Goal: Task Accomplishment & Management: Manage account settings

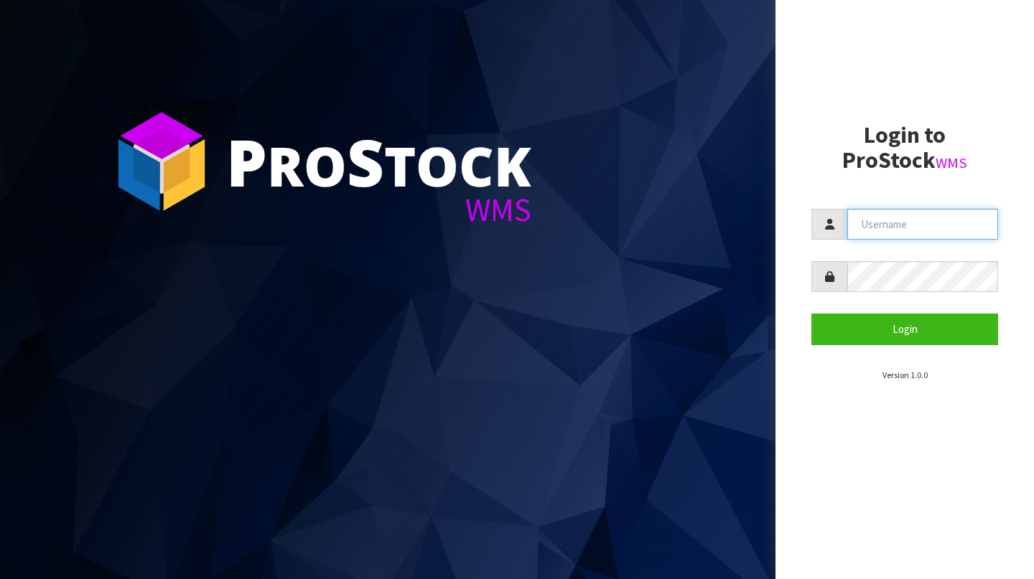
type input "[PERSON_NAME][EMAIL_ADDRESS][DOMAIN_NAME]"
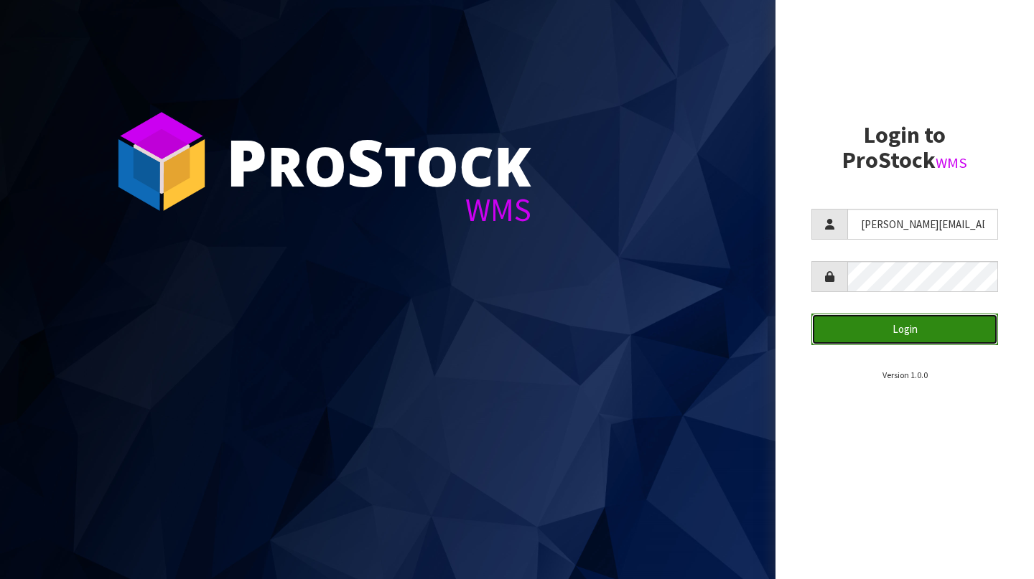
click at [863, 339] on button "Login" at bounding box center [904, 329] width 187 height 31
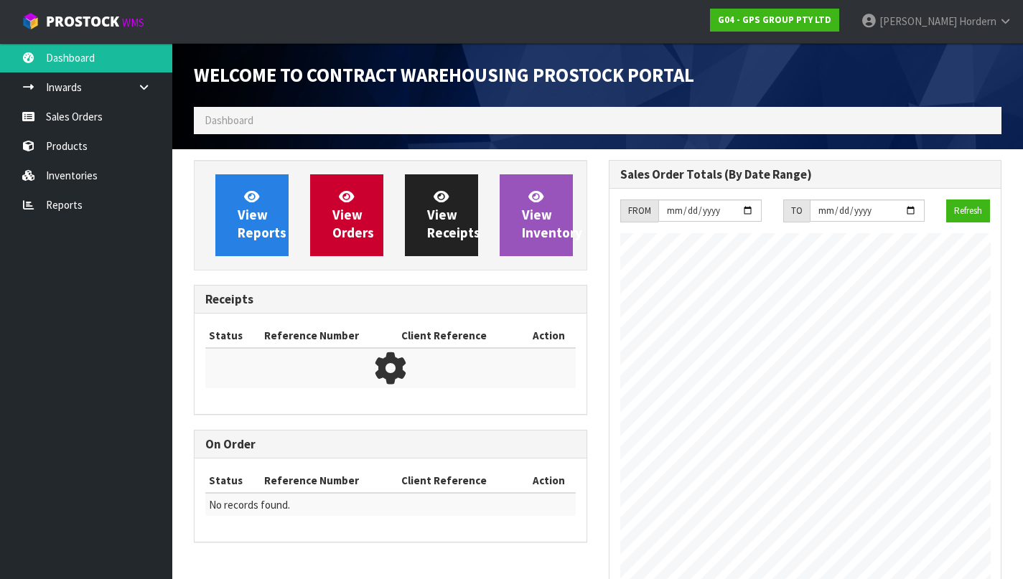
scroll to position [641, 414]
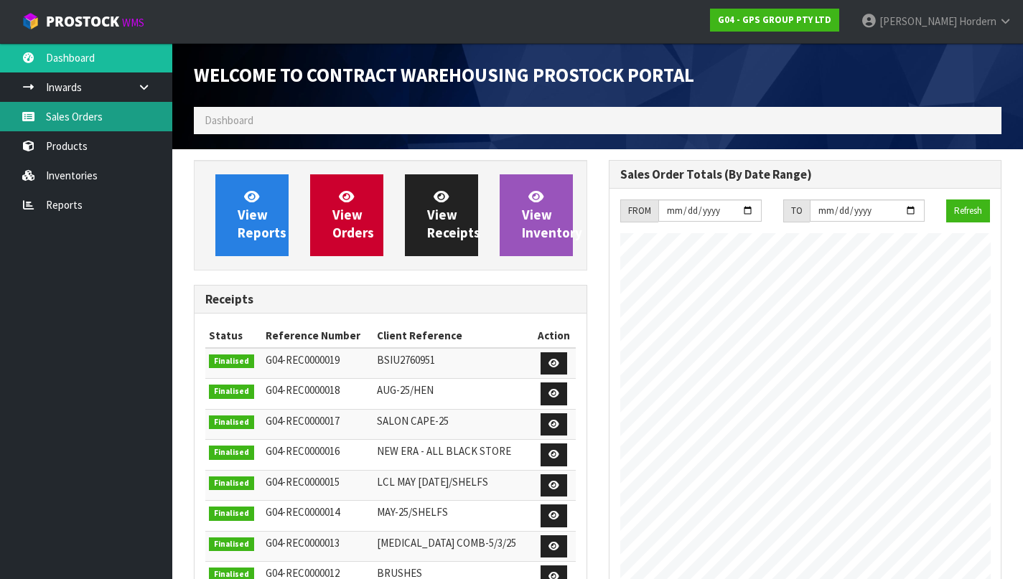
click at [96, 122] on link "Sales Orders" at bounding box center [86, 116] width 172 height 29
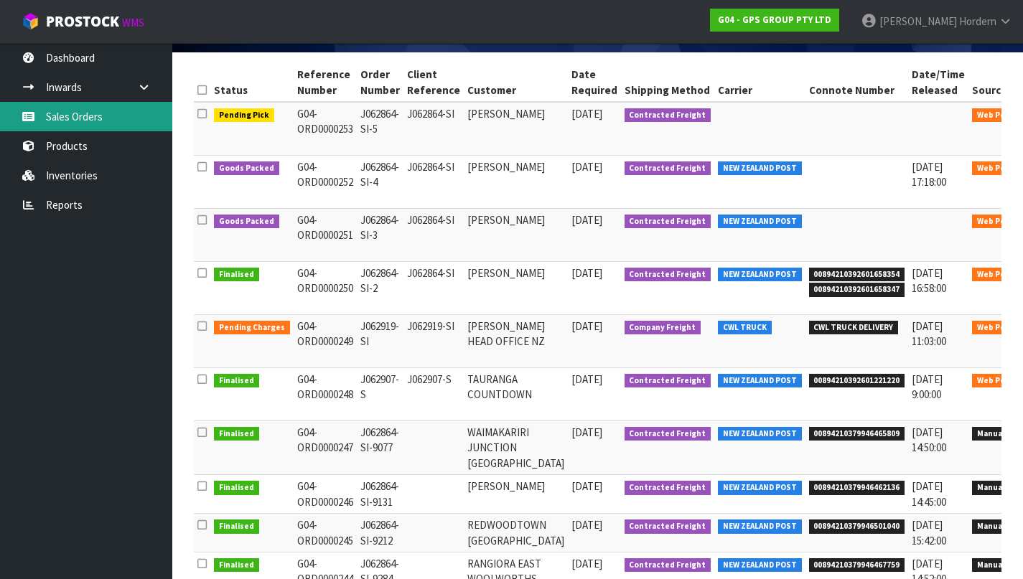
scroll to position [206, 0]
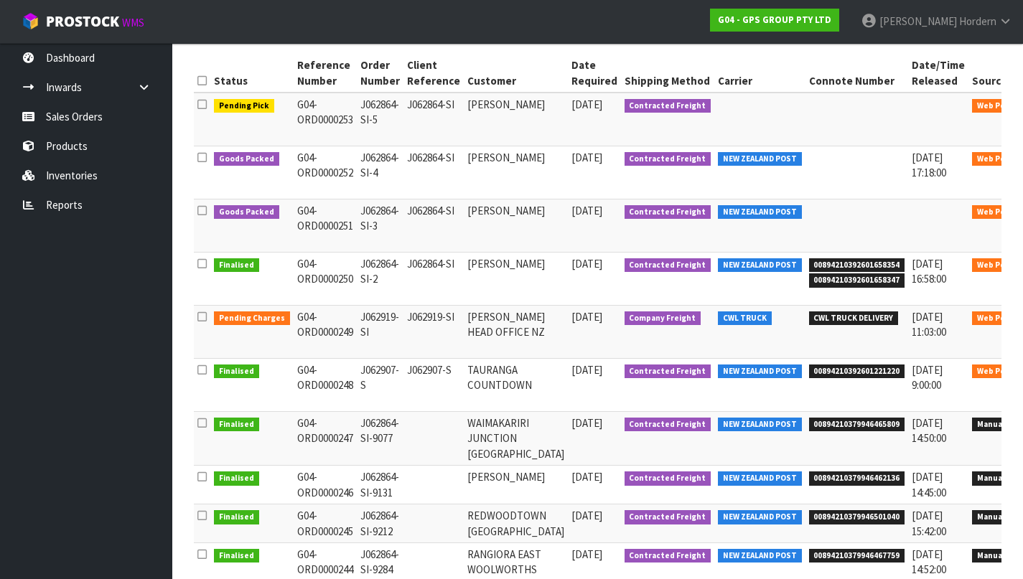
click at [818, 370] on span "00894210392601221220" at bounding box center [857, 372] width 96 height 14
copy span "00894210392601221220"
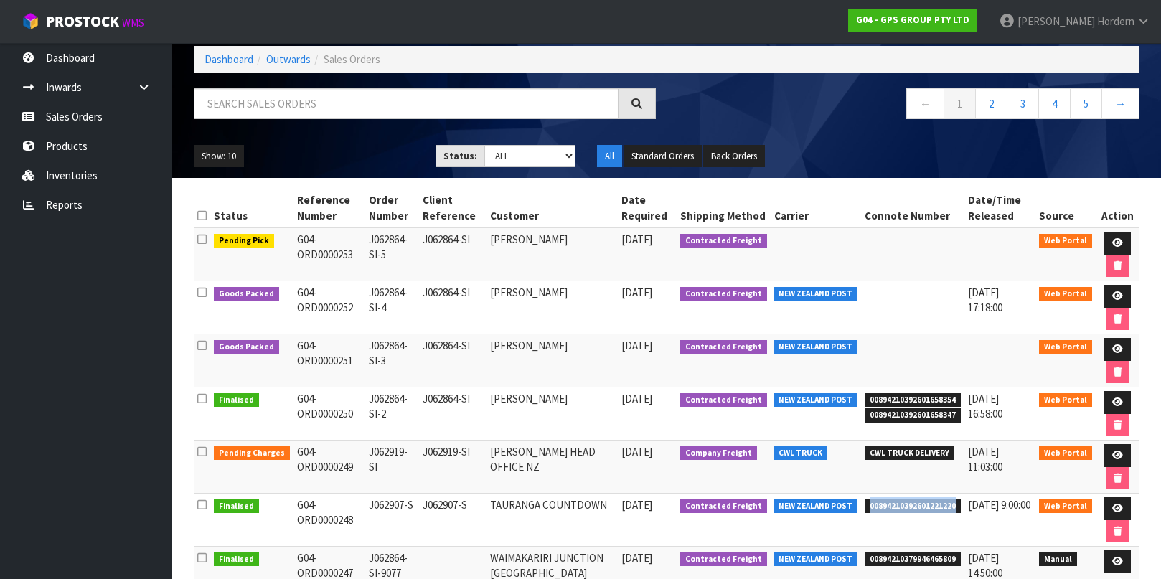
scroll to position [80, 0]
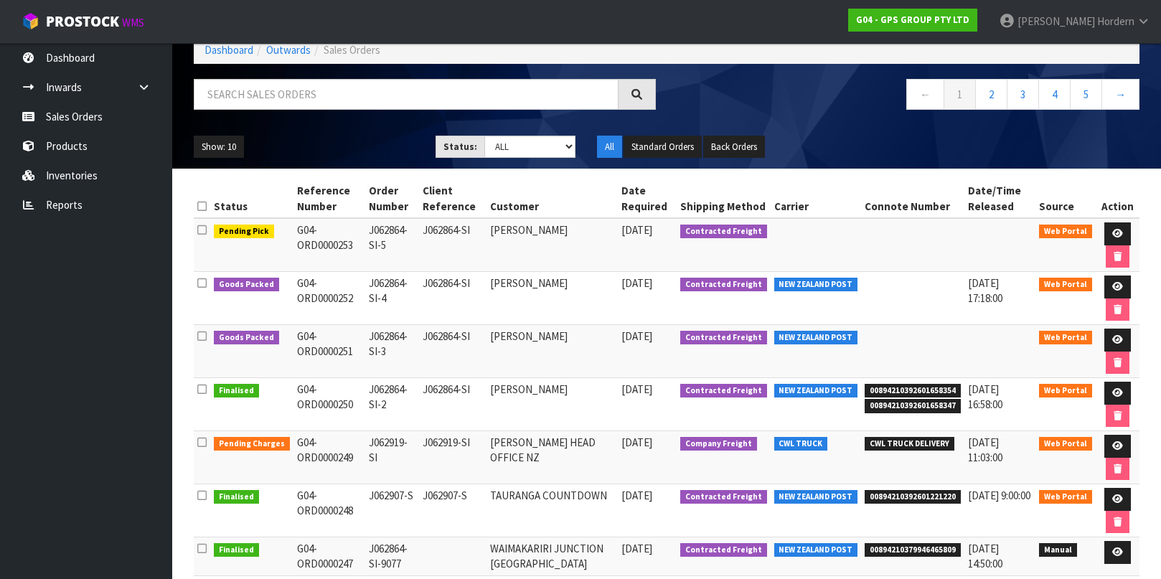
click at [892, 444] on span "CWL TRUCK DELIVERY" at bounding box center [910, 444] width 90 height 14
click at [1033, 441] on icon at bounding box center [1118, 445] width 11 height 9
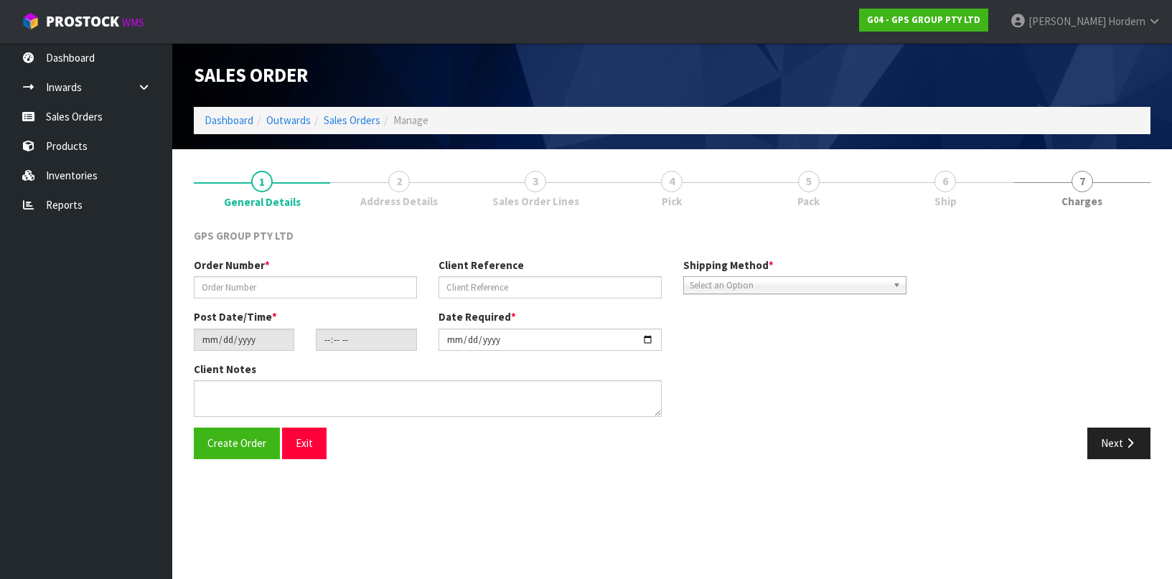
type input "J062919-SI"
type input "[DATE]"
type input "12:14:00.000"
type input "[DATE]"
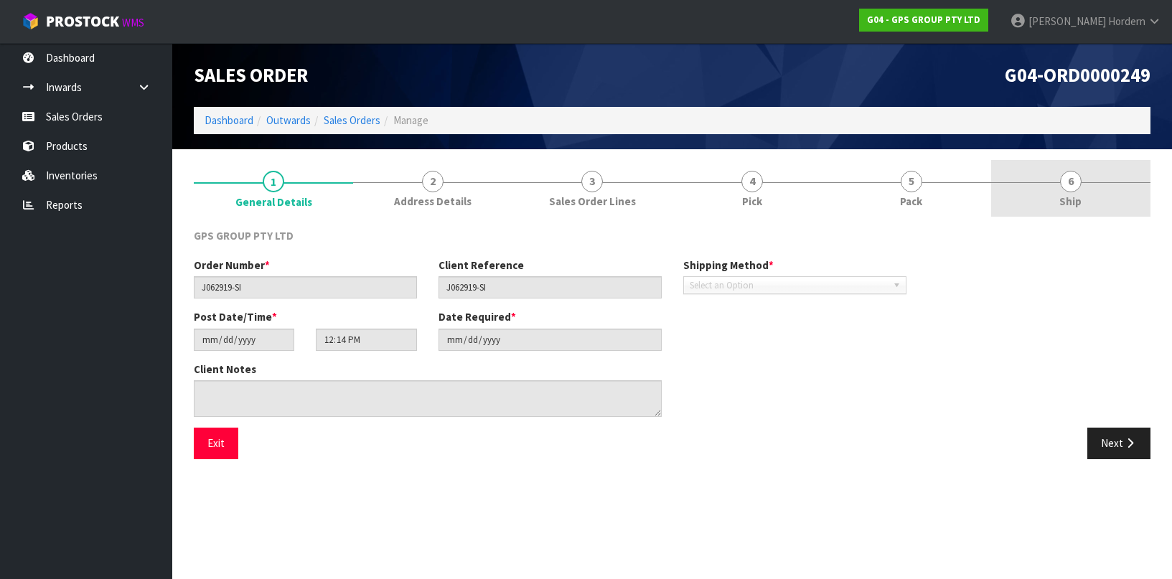
click at [1033, 187] on span "6" at bounding box center [1071, 182] width 22 height 22
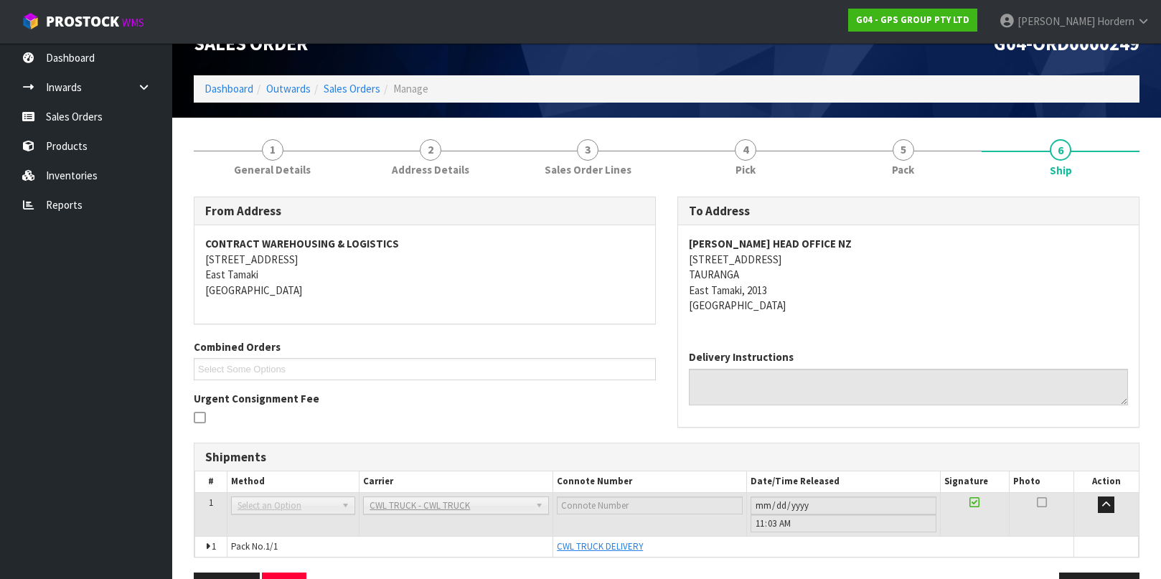
scroll to position [78, 0]
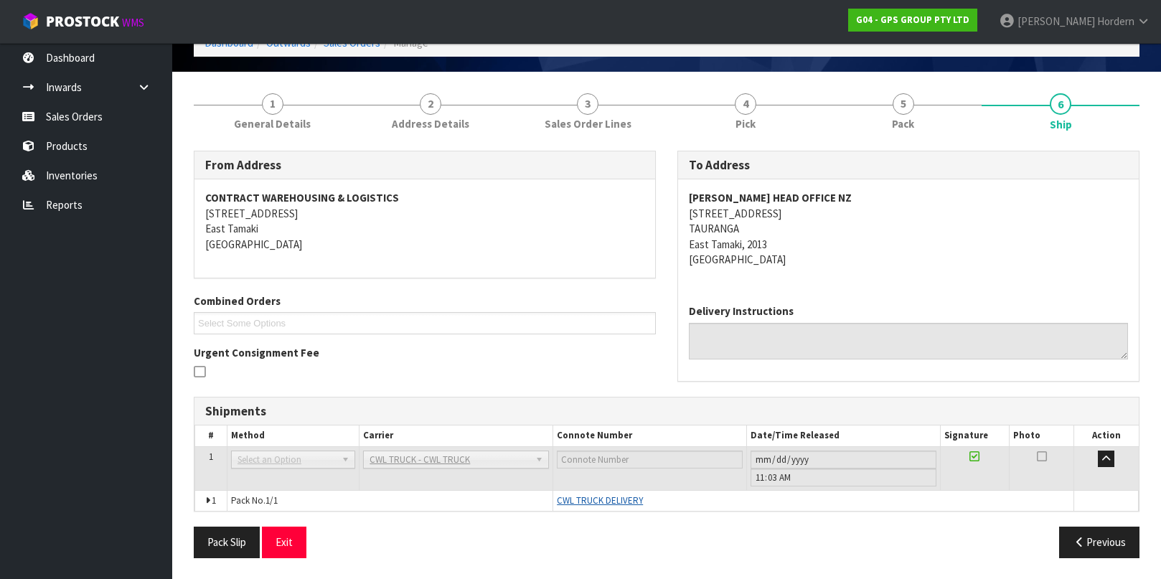
click at [578, 502] on span "CWL TRUCK DELIVERY" at bounding box center [600, 501] width 86 height 12
drag, startPoint x: 659, startPoint y: 497, endPoint x: 538, endPoint y: 500, distance: 121.4
click at [538, 500] on tr "1 Pack No. 1/1 CWL TRUCK DELIVERY Glass Charge 0.528000 m 3 56.000 kg" at bounding box center [667, 500] width 944 height 21
click at [524, 513] on div "From Address CONTRACT WAREHOUSING & LOGISTICS [STREET_ADDRESS] Combined Orders …" at bounding box center [667, 360] width 946 height 418
click at [208, 503] on icon at bounding box center [207, 501] width 4 height 9
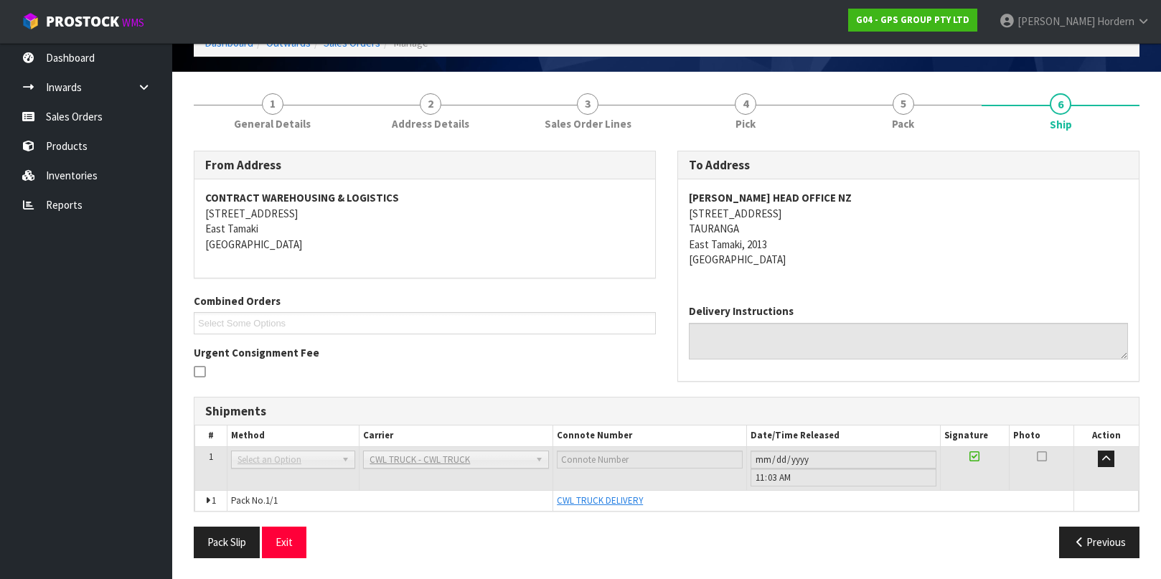
click at [209, 500] on icon at bounding box center [207, 501] width 4 height 9
click at [261, 497] on td "Pack No. 1/1" at bounding box center [390, 500] width 326 height 21
